Goal: Find specific page/section: Find specific page/section

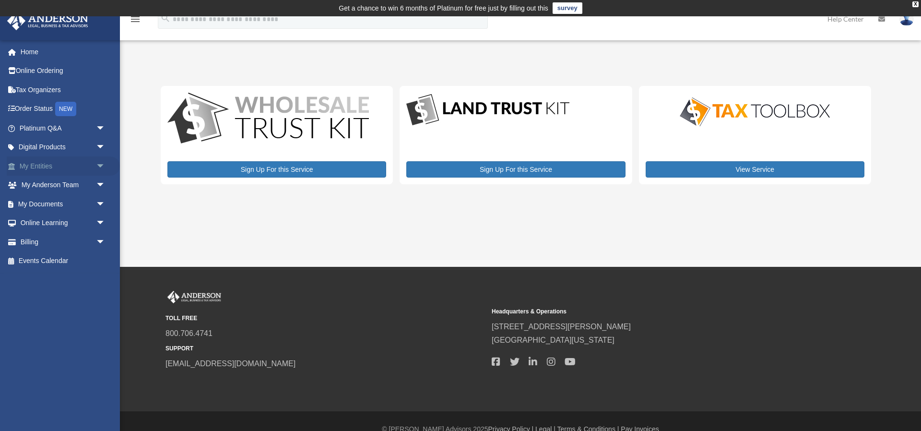
click at [89, 165] on link "My Entities arrow_drop_down" at bounding box center [63, 165] width 113 height 19
click at [98, 165] on span "arrow_drop_down" at bounding box center [105, 166] width 19 height 20
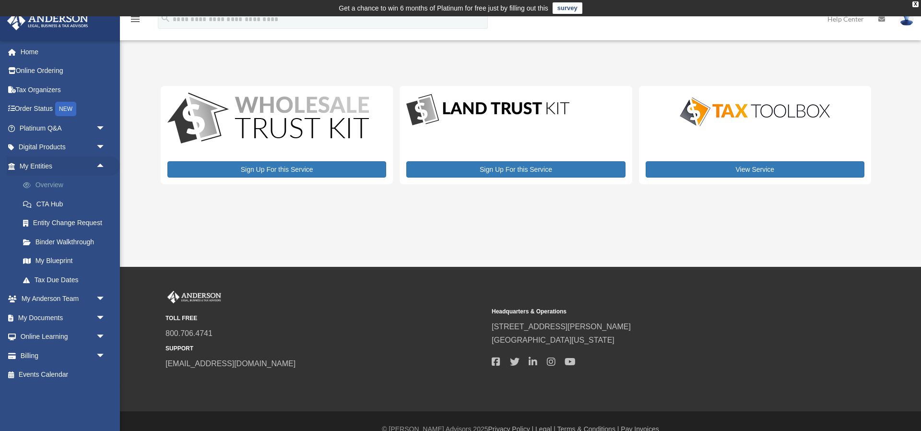
click at [53, 182] on link "Overview" at bounding box center [66, 185] width 106 height 19
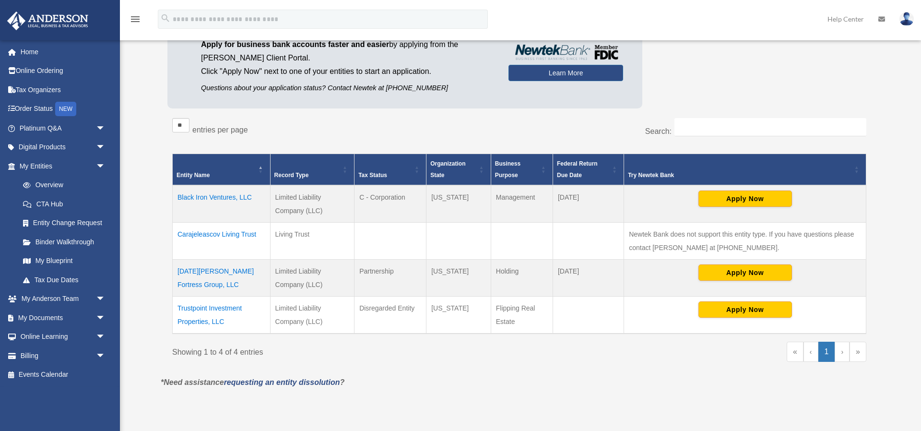
scroll to position [113, 0]
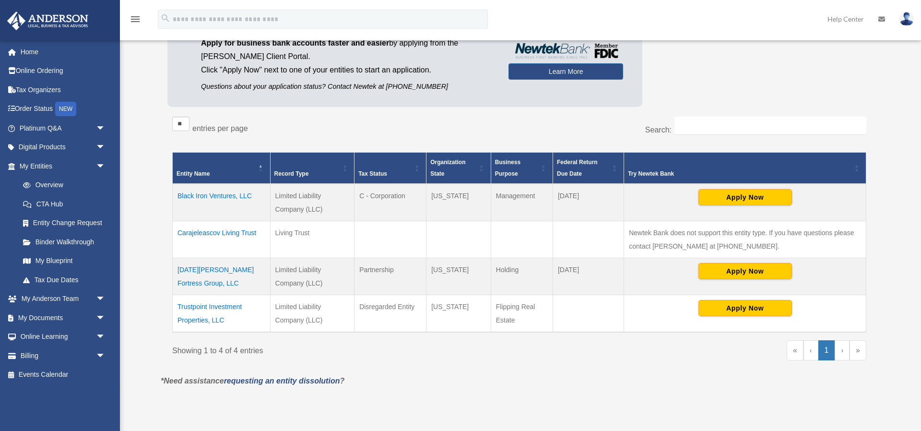
click at [214, 307] on td "Trustpoint Investment Properties, LLC" at bounding box center [222, 313] width 98 height 37
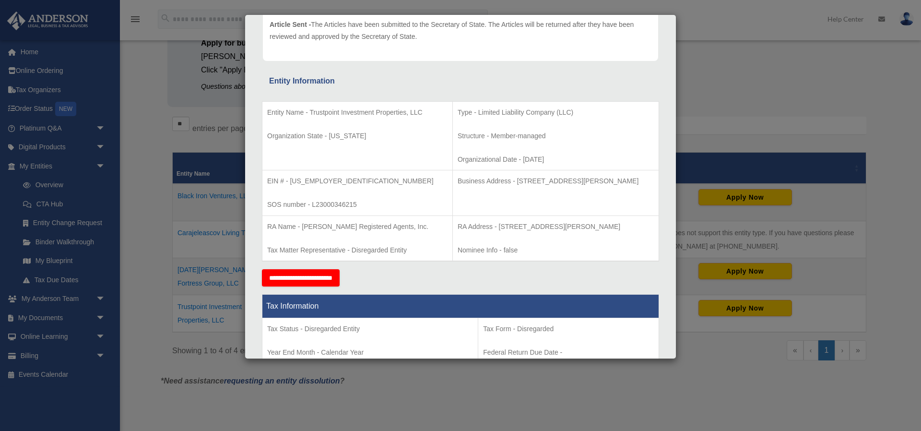
scroll to position [124, 0]
click at [379, 230] on p "RA Name - Anderson Registered Agents, Inc." at bounding box center [357, 226] width 180 height 12
